Goal: Information Seeking & Learning: Learn about a topic

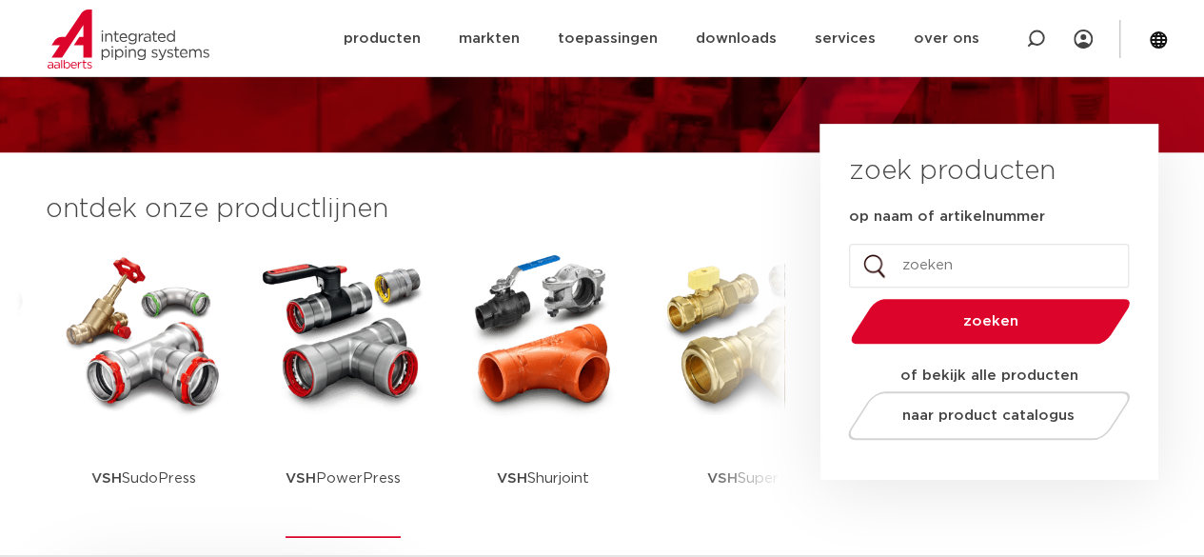
click at [305, 344] on img at bounding box center [343, 332] width 171 height 171
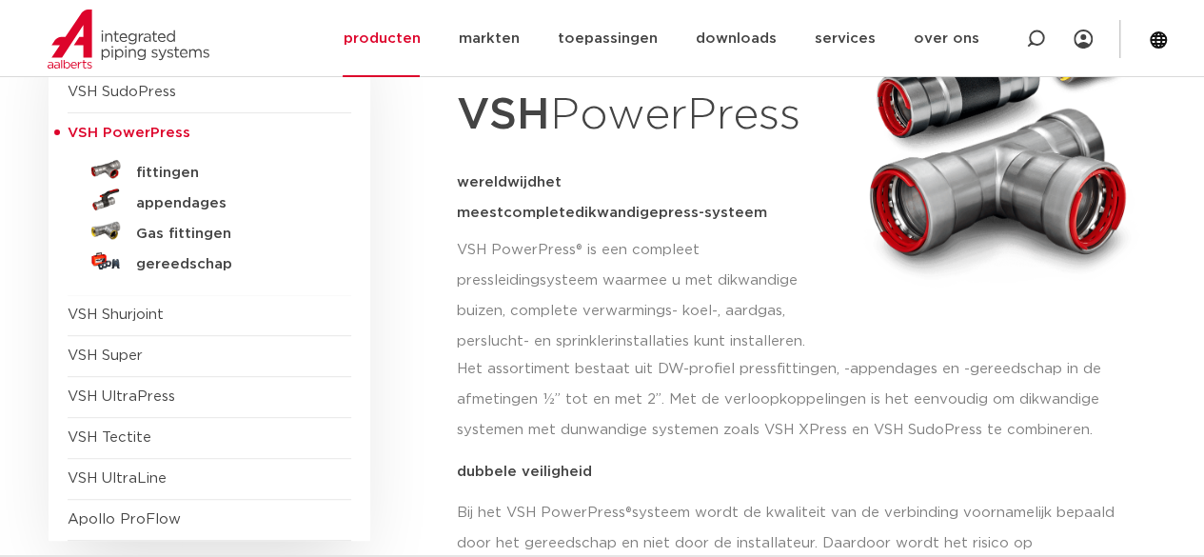
scroll to position [286, 0]
click at [160, 172] on h5 "fittingen" at bounding box center [230, 174] width 188 height 17
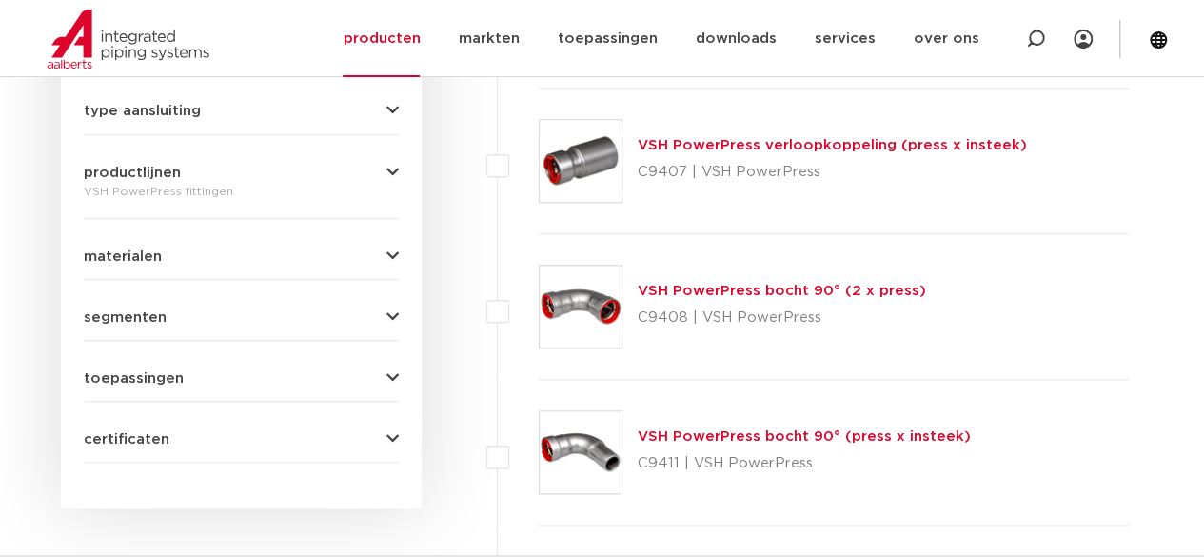
scroll to position [1066, 0]
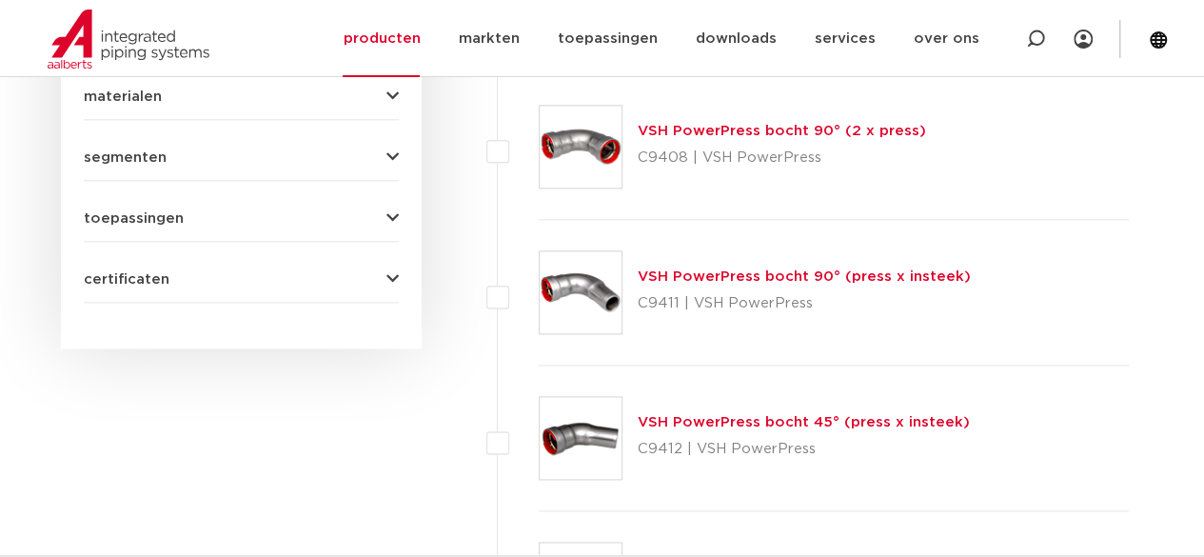
click at [676, 273] on link "VSH PowerPress bocht 90° (press x insteek)" at bounding box center [804, 276] width 333 height 14
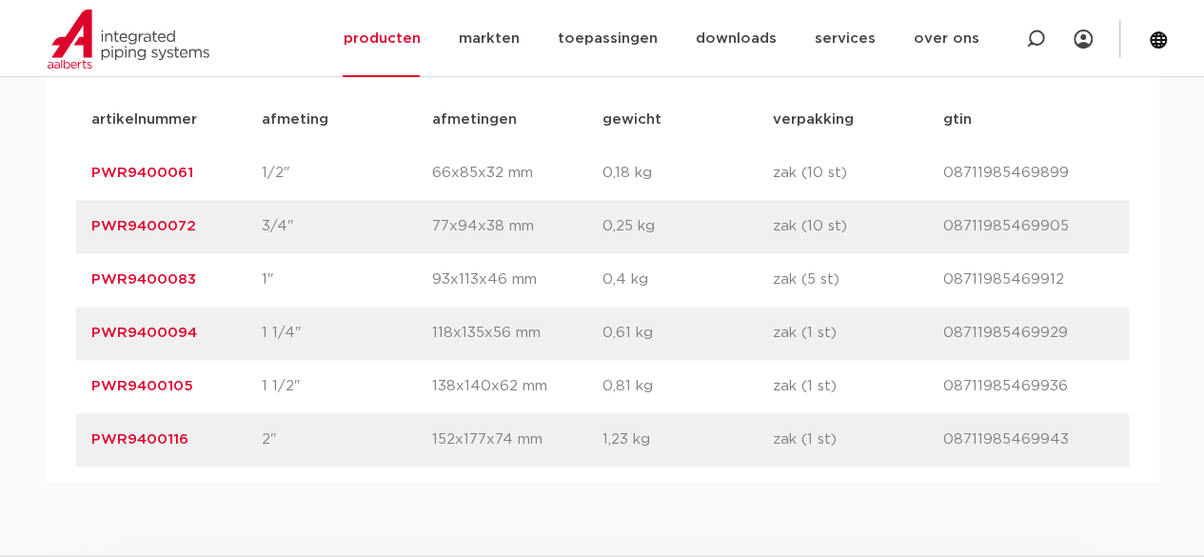
scroll to position [1237, 0]
